Goal: Task Accomplishment & Management: Complete application form

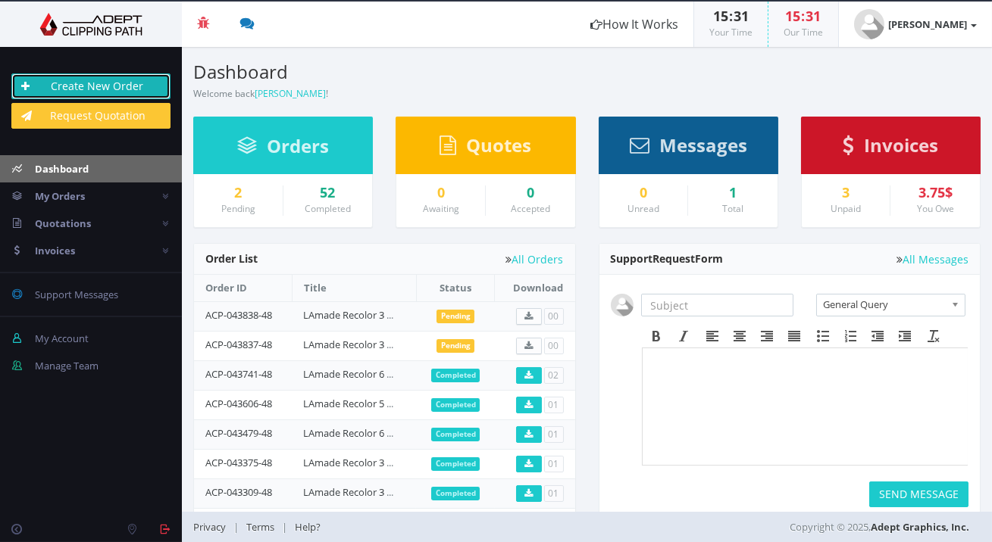
click at [114, 77] on link "Create New Order" at bounding box center [90, 86] width 159 height 26
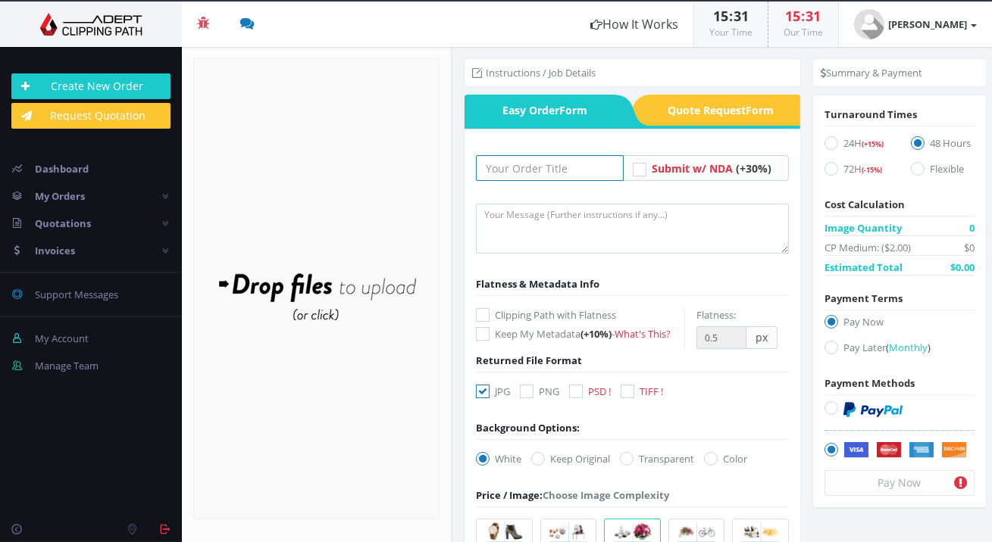
click at [500, 167] on input "text" at bounding box center [549, 168] width 147 height 26
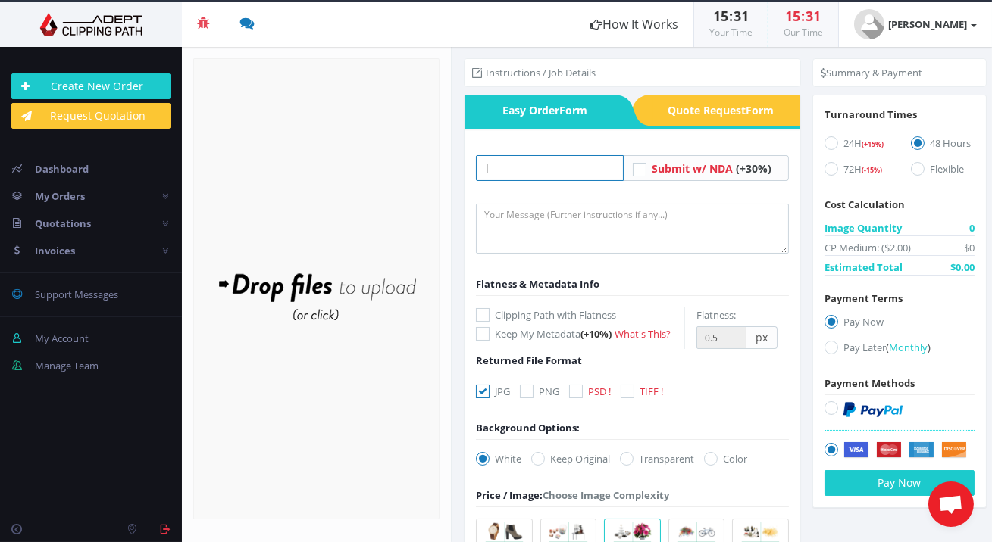
type input "LAmade Recolor 3 Images"
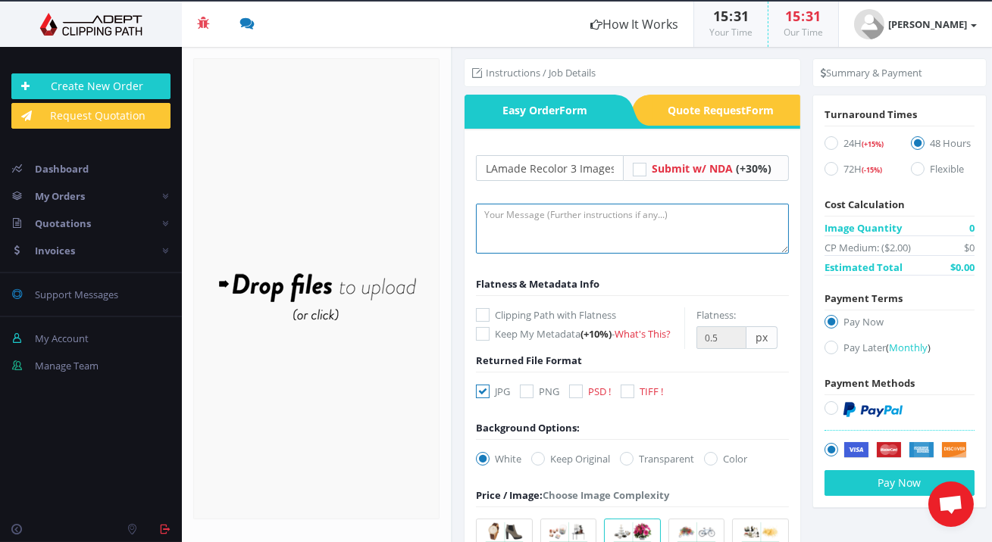
click at [558, 234] on textarea at bounding box center [632, 229] width 312 height 50
paste textarea "Can you recolor 3 Images, $1.25/image？ Images link: [URL][DOMAIN_NAME] 1. Folde…"
type textarea "Can you recolor 3 Images, $1.25/image？ Images link: [URL][DOMAIN_NAME] 1. Folde…"
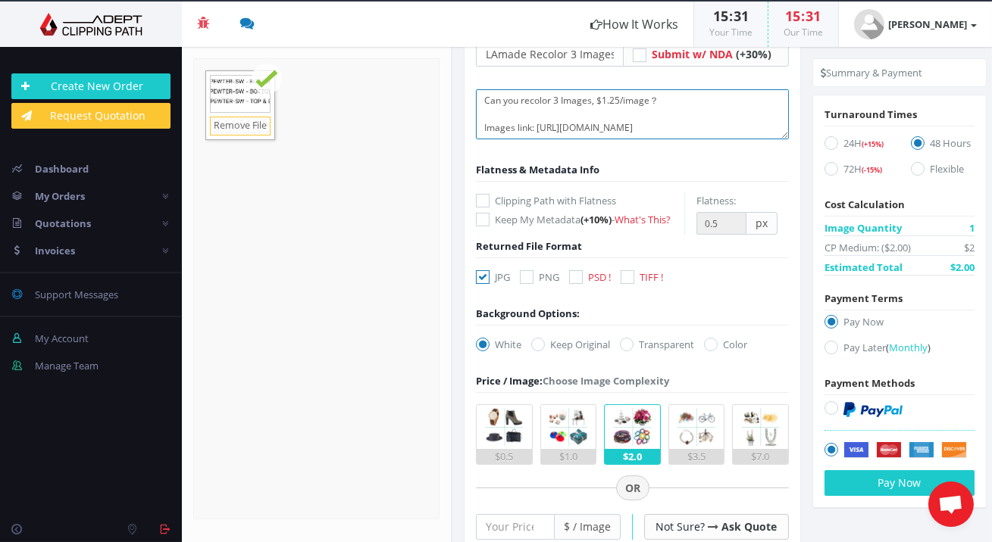
scroll to position [198, 0]
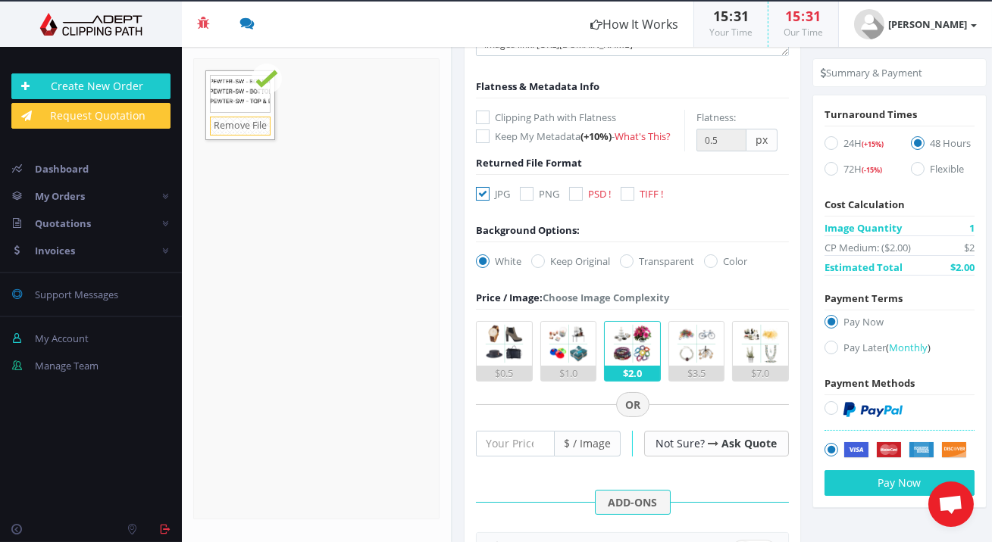
click at [578, 272] on div "White Keep Original Transparent Color #00aabb" at bounding box center [615, 264] width 302 height 21
click at [583, 266] on label "Keep Original" at bounding box center [570, 261] width 79 height 15
click at [545, 266] on input "Keep Original" at bounding box center [540, 262] width 10 height 10
radio input "true"
click at [517, 455] on div at bounding box center [632, 453] width 312 height 67
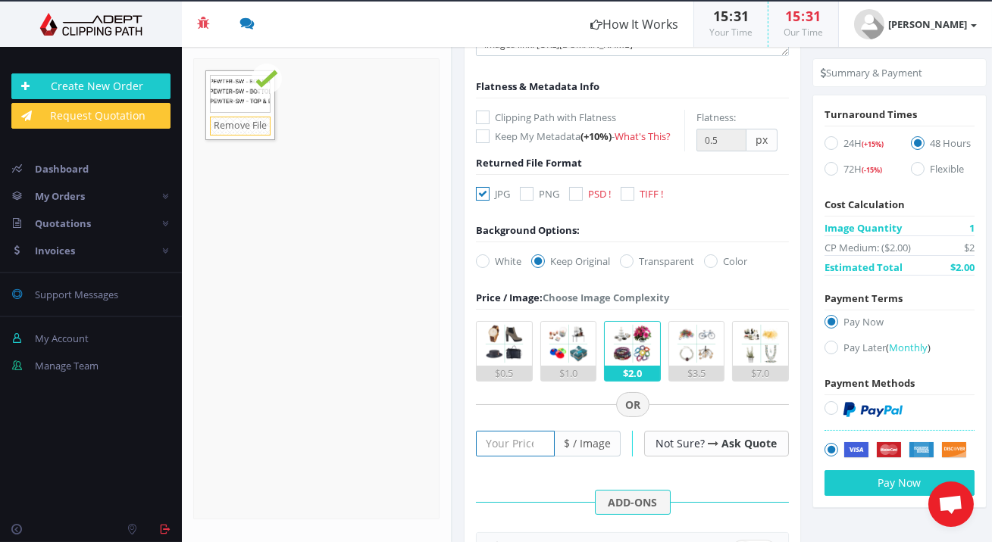
click at [519, 439] on input "number" at bounding box center [515, 444] width 78 height 26
type input "1.25"
click at [536, 479] on div at bounding box center [632, 453] width 312 height 67
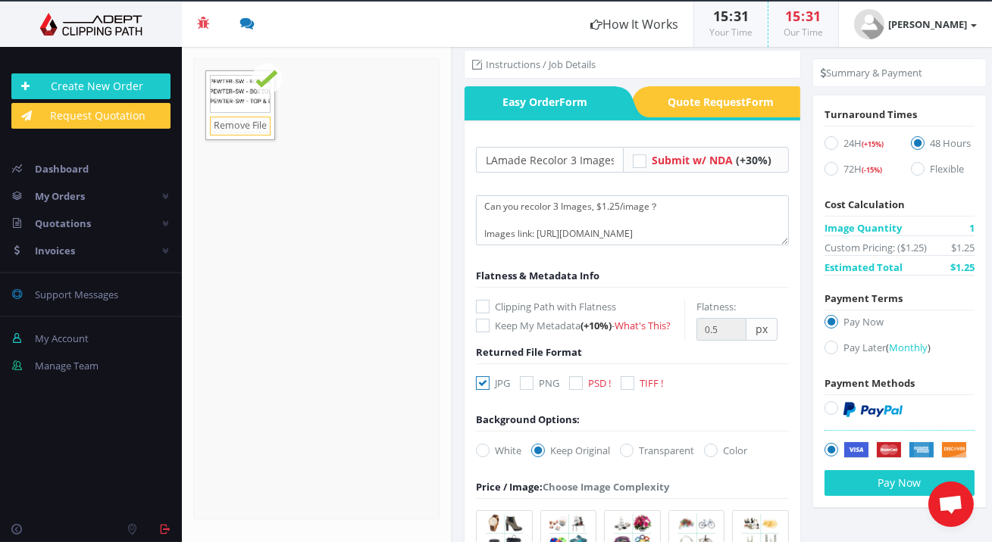
scroll to position [0, 0]
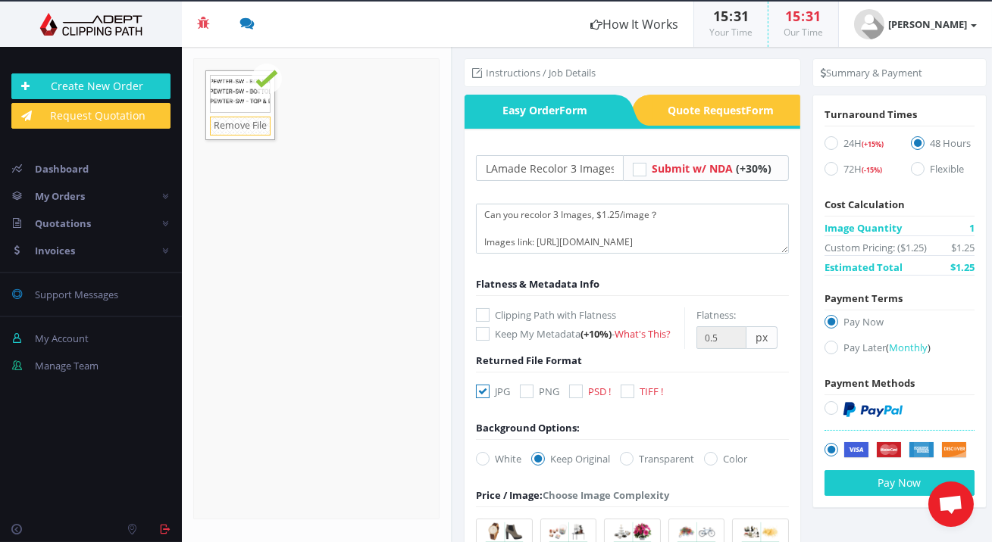
click at [868, 352] on label "Pay Later ( Monthly )" at bounding box center [899, 350] width 150 height 20
click at [838, 352] on input "Pay Later ( Monthly )" at bounding box center [833, 348] width 10 height 10
radio input "true"
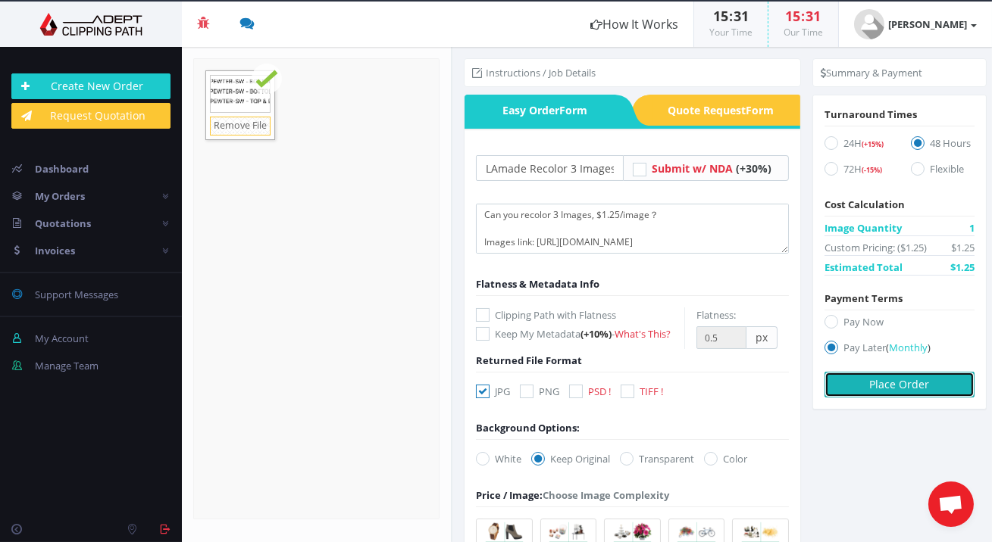
click at [882, 387] on button "Place Order" at bounding box center [899, 385] width 150 height 26
